Goal: Information Seeking & Learning: Find specific fact

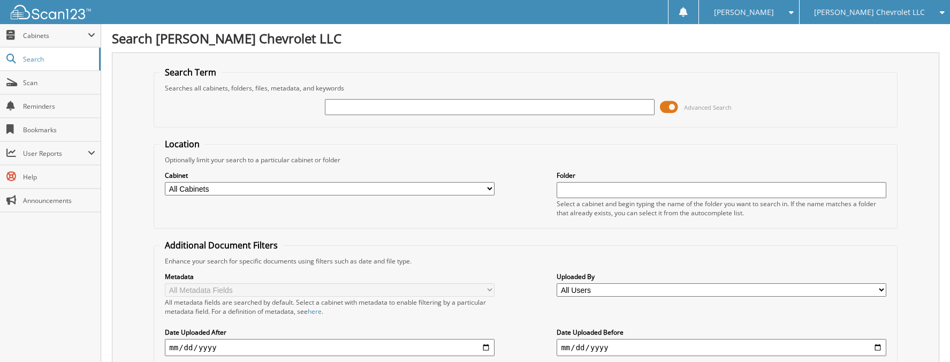
click at [385, 103] on input "text" at bounding box center [489, 107] width 329 height 16
type input "454750"
drag, startPoint x: 371, startPoint y: 103, endPoint x: 294, endPoint y: 114, distance: 77.8
click at [294, 114] on div "454750 Advanced Search" at bounding box center [526, 107] width 732 height 29
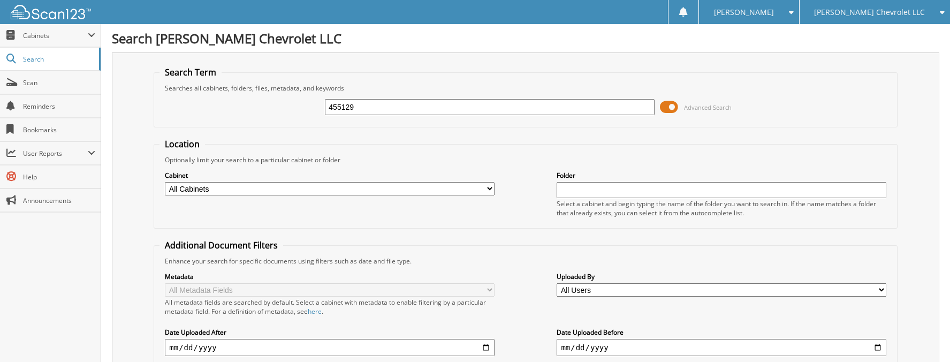
type input "455129"
click at [412, 104] on input "455129" at bounding box center [489, 107] width 329 height 16
click at [305, 107] on div "455129 Advanced Search" at bounding box center [526, 107] width 732 height 29
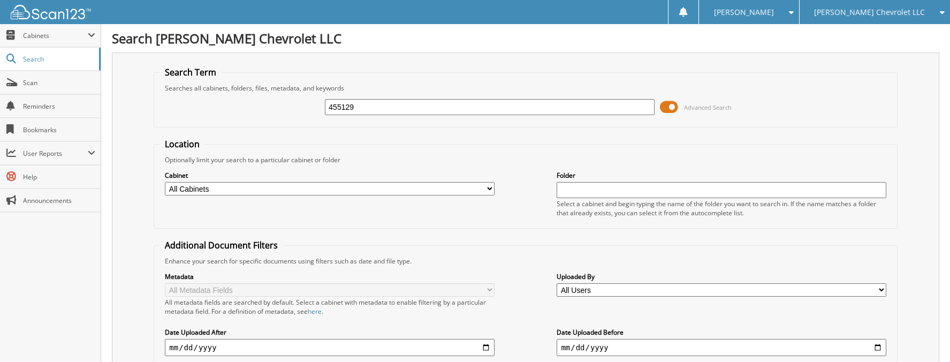
drag, startPoint x: 345, startPoint y: 105, endPoint x: 310, endPoint y: 102, distance: 35.4
click at [310, 102] on div "455129 Advanced Search" at bounding box center [526, 107] width 732 height 29
type input "453904"
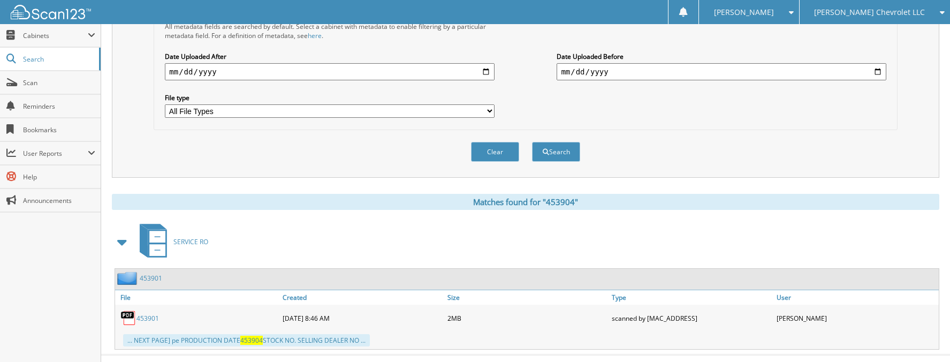
scroll to position [28, 0]
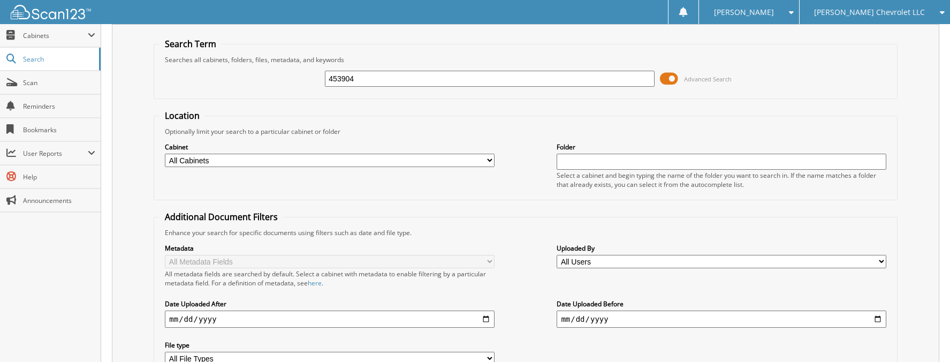
drag, startPoint x: 324, startPoint y: 74, endPoint x: 292, endPoint y: 74, distance: 32.7
click at [292, 74] on div "453904 Advanced Search" at bounding box center [526, 78] width 732 height 29
type input "453928"
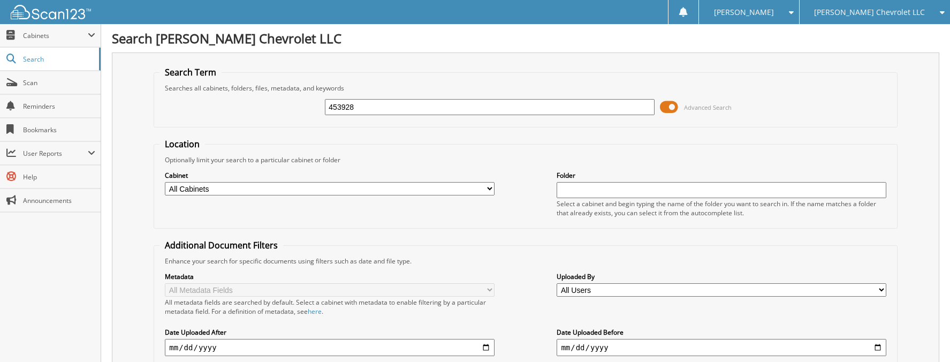
drag, startPoint x: 358, startPoint y: 104, endPoint x: 290, endPoint y: 89, distance: 70.2
click at [291, 93] on div "453928 Advanced Search" at bounding box center [526, 107] width 732 height 29
